Goal: Find specific page/section: Find specific page/section

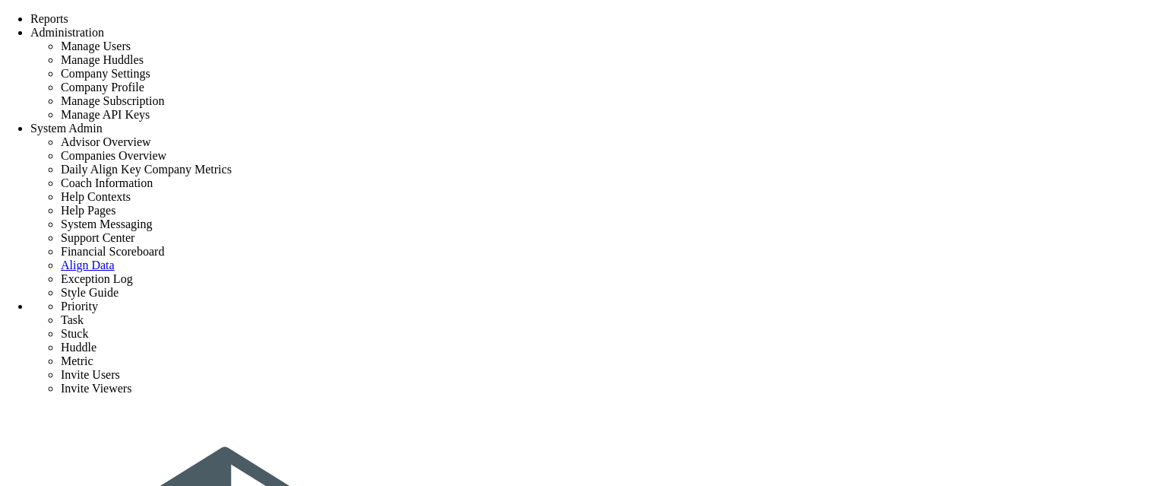
checkbox input "false"
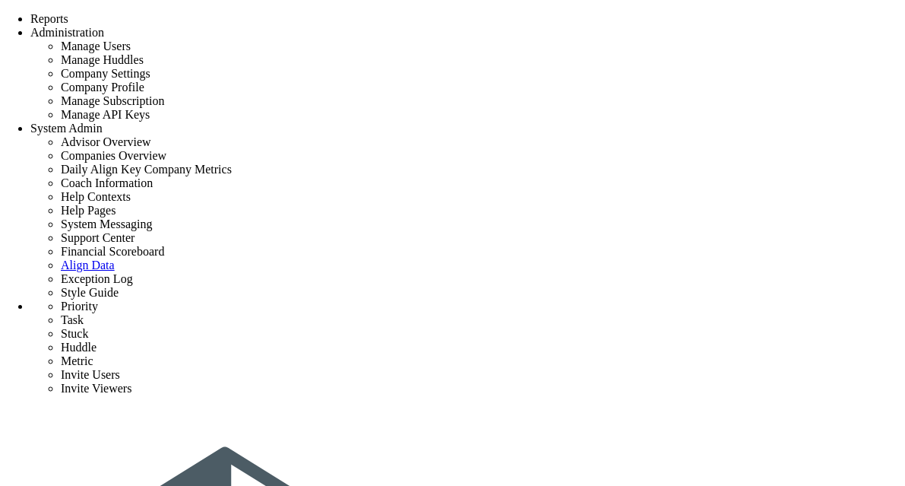
scroll to position [304, 0]
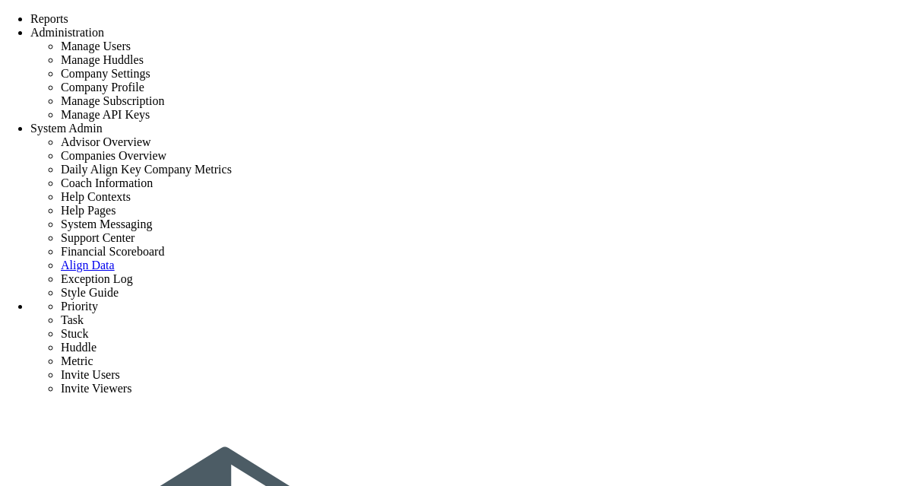
scroll to position [304, 0]
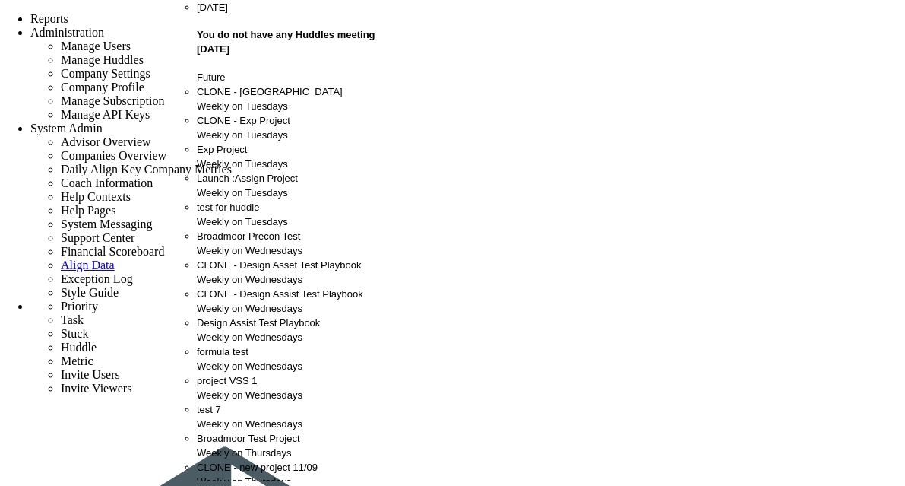
click at [258, 373] on div "project VSS 1 Weekly on Wednesdays" at bounding box center [296, 387] width 198 height 29
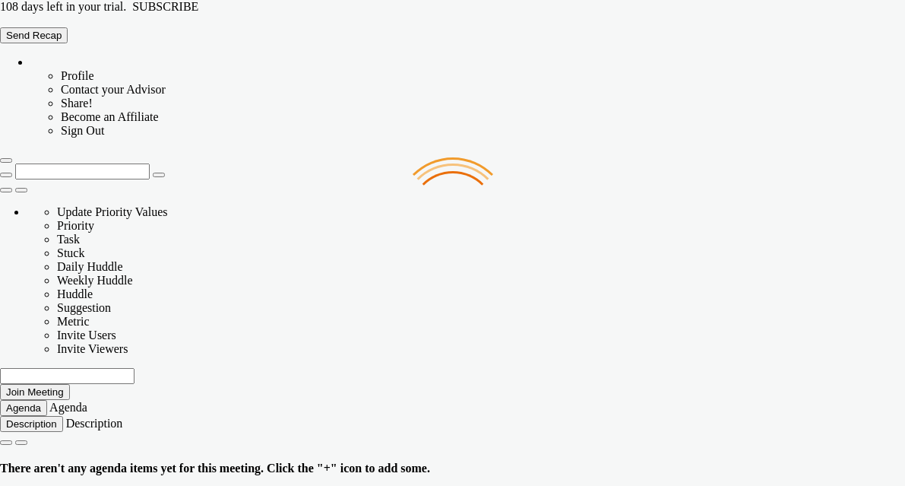
type input "[DATE]"
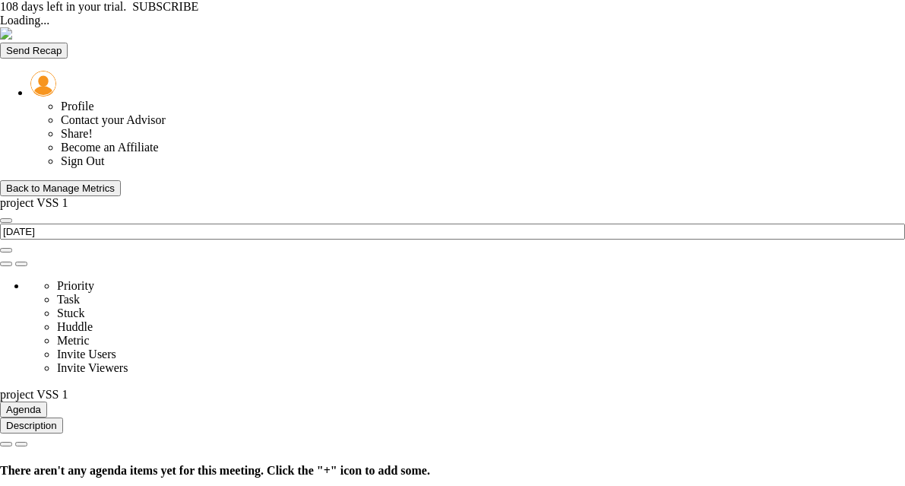
type input "[DATE]"
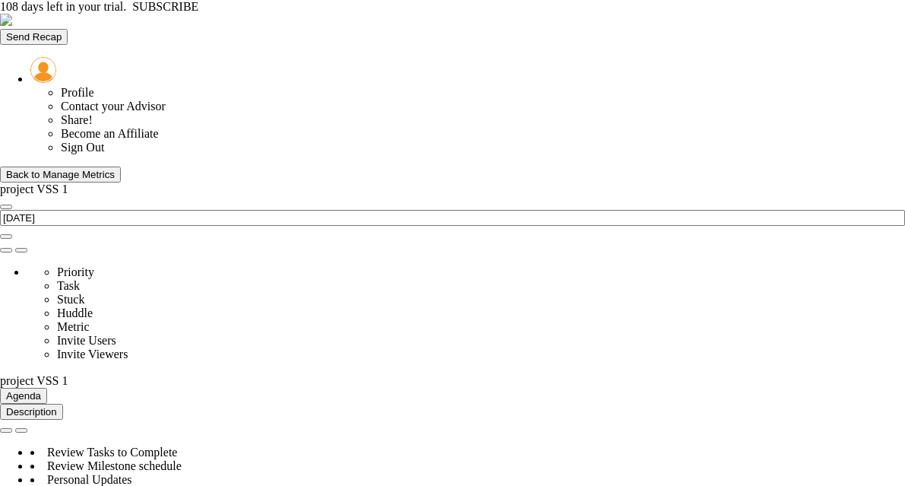
click at [70, 169] on div "Back to Manage Metrics" at bounding box center [60, 174] width 109 height 11
